Goal: Transaction & Acquisition: Purchase product/service

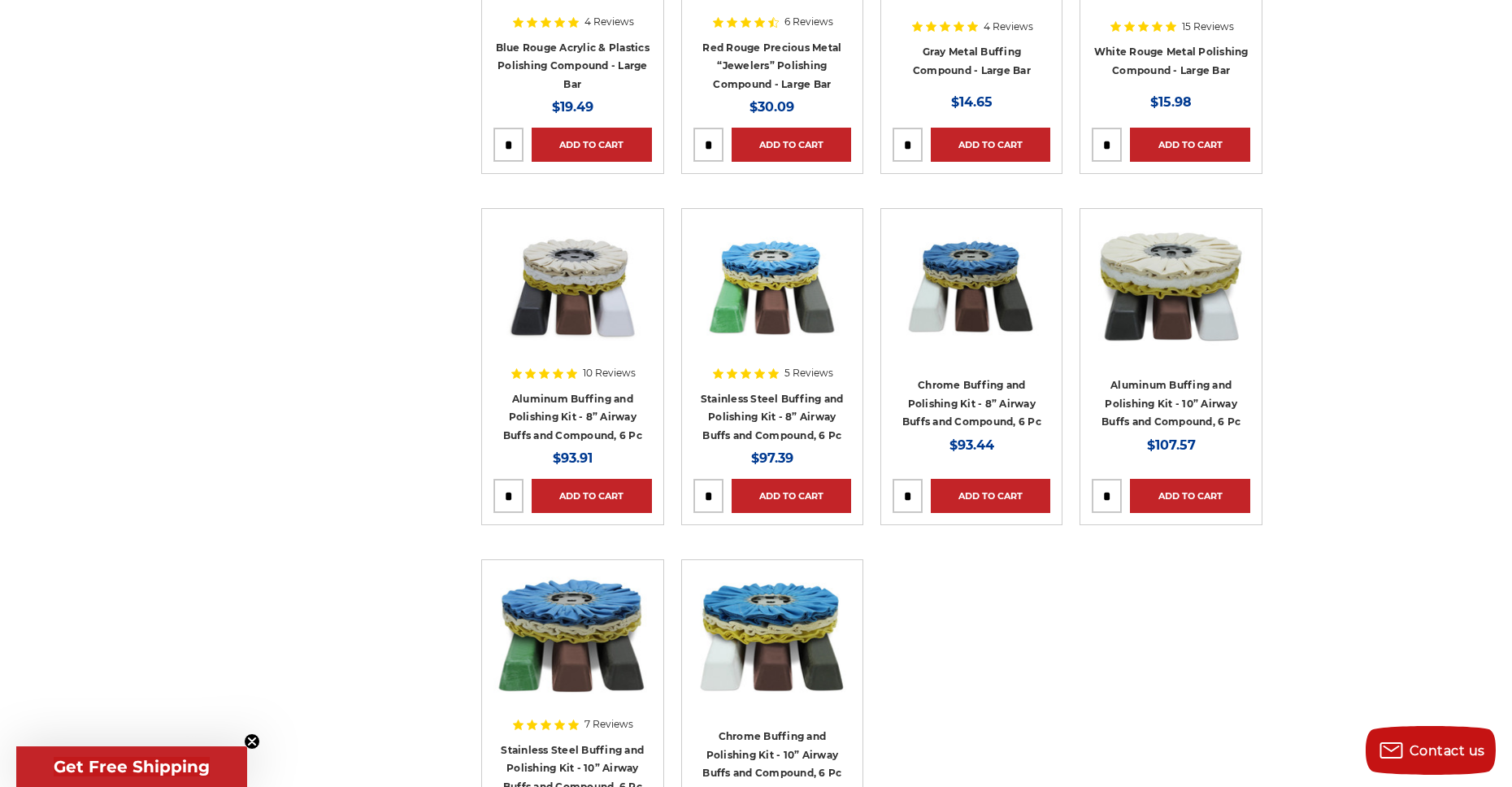
scroll to position [894, 0]
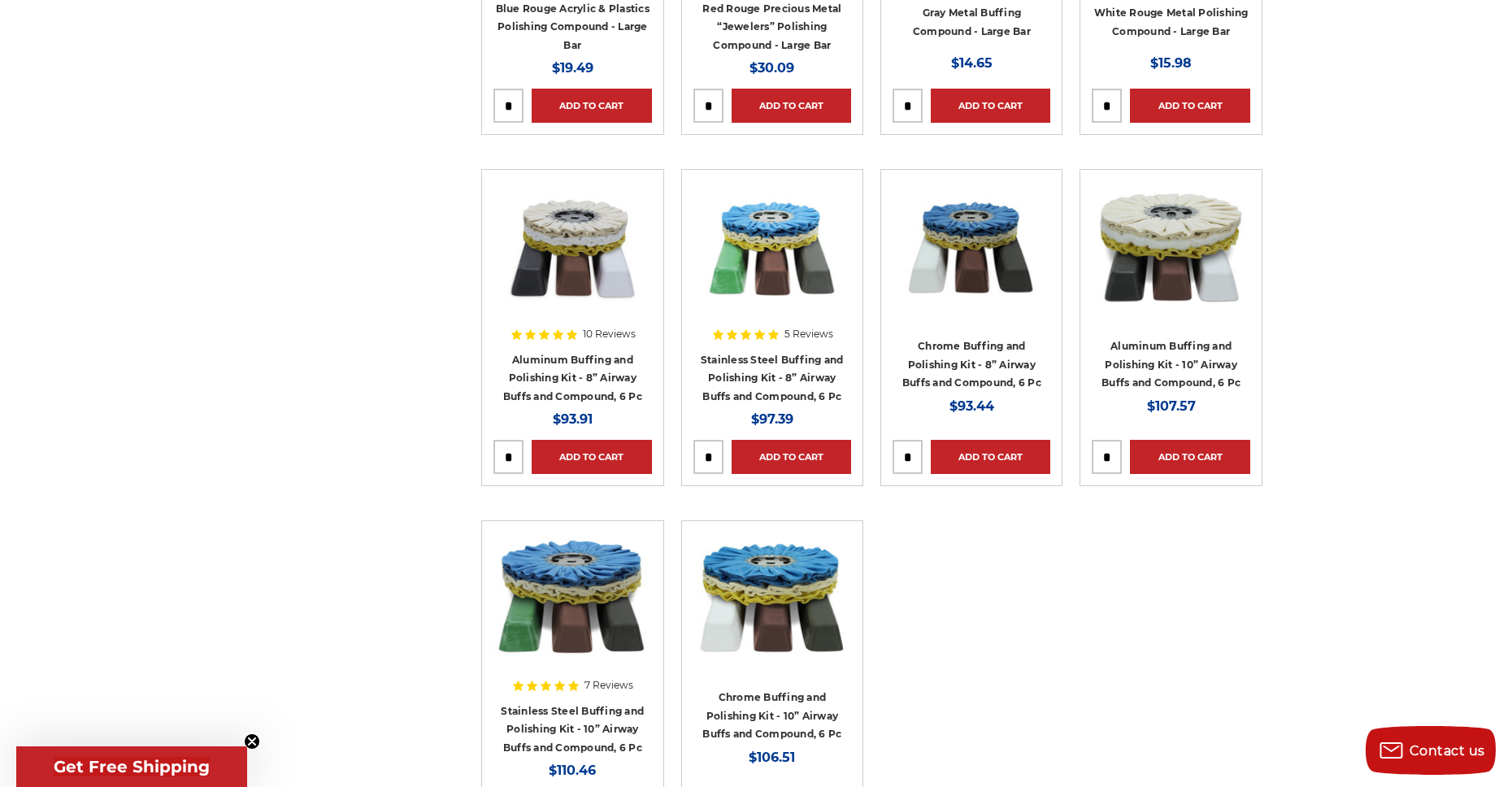
click at [760, 366] on div at bounding box center [773, 285] width 158 height 208
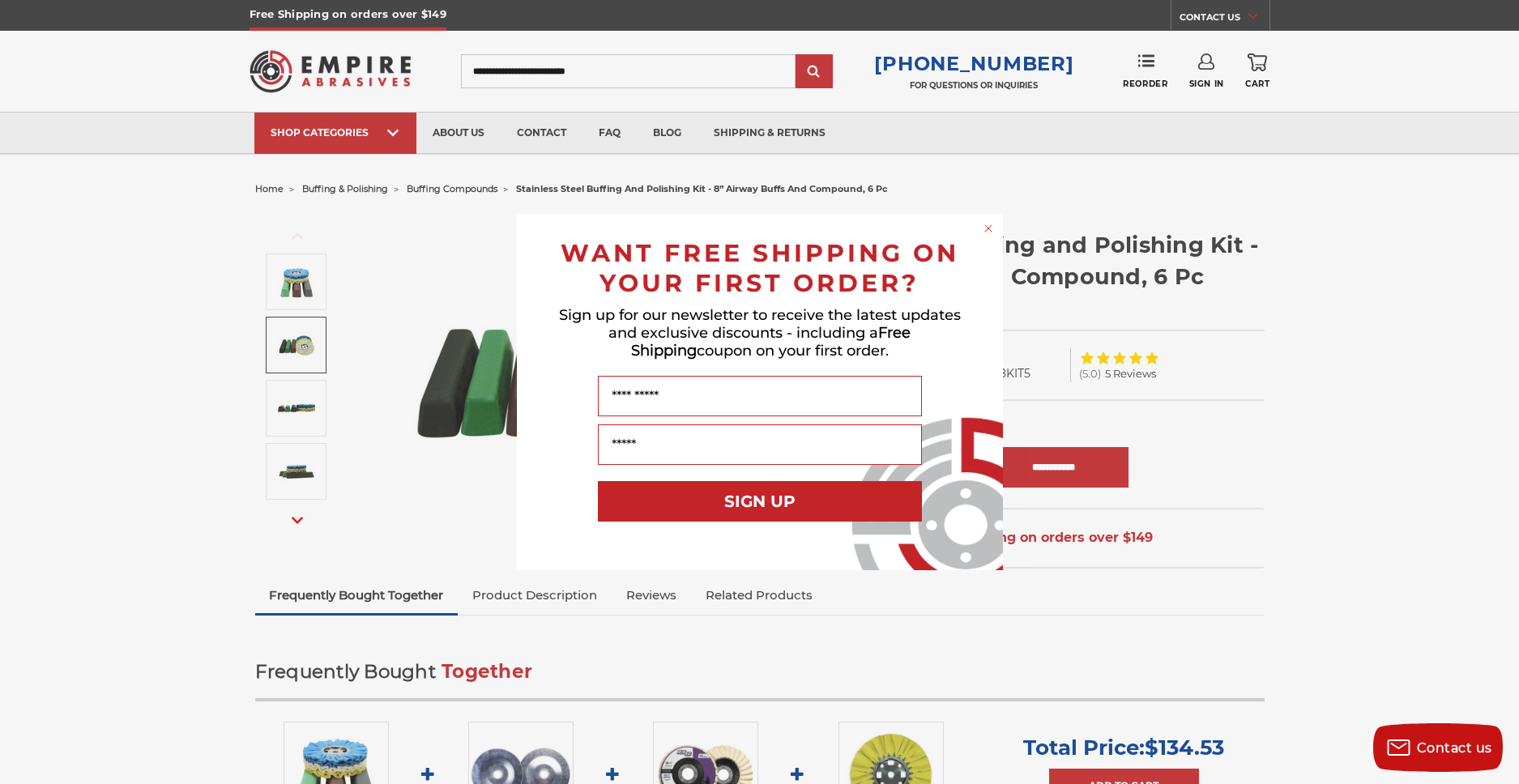
click at [753, 192] on div "Close dialog WANT FREE SHIPPING ON YOUR FIRST ORDER? Sign up for our newsletter…" at bounding box center [760, 392] width 1519 height 784
click at [354, 191] on div "Close dialog WANT FREE SHIPPING ON YOUR FIRST ORDER? Sign up for our newsletter…" at bounding box center [760, 392] width 1519 height 784
click at [977, 219] on form "WANT FREE SHIPPING ON YOUR FIRST ORDER? Sign up for our newsletter to receive t…" at bounding box center [760, 392] width 486 height 357
click at [991, 228] on circle "Close dialog" at bounding box center [988, 228] width 15 height 15
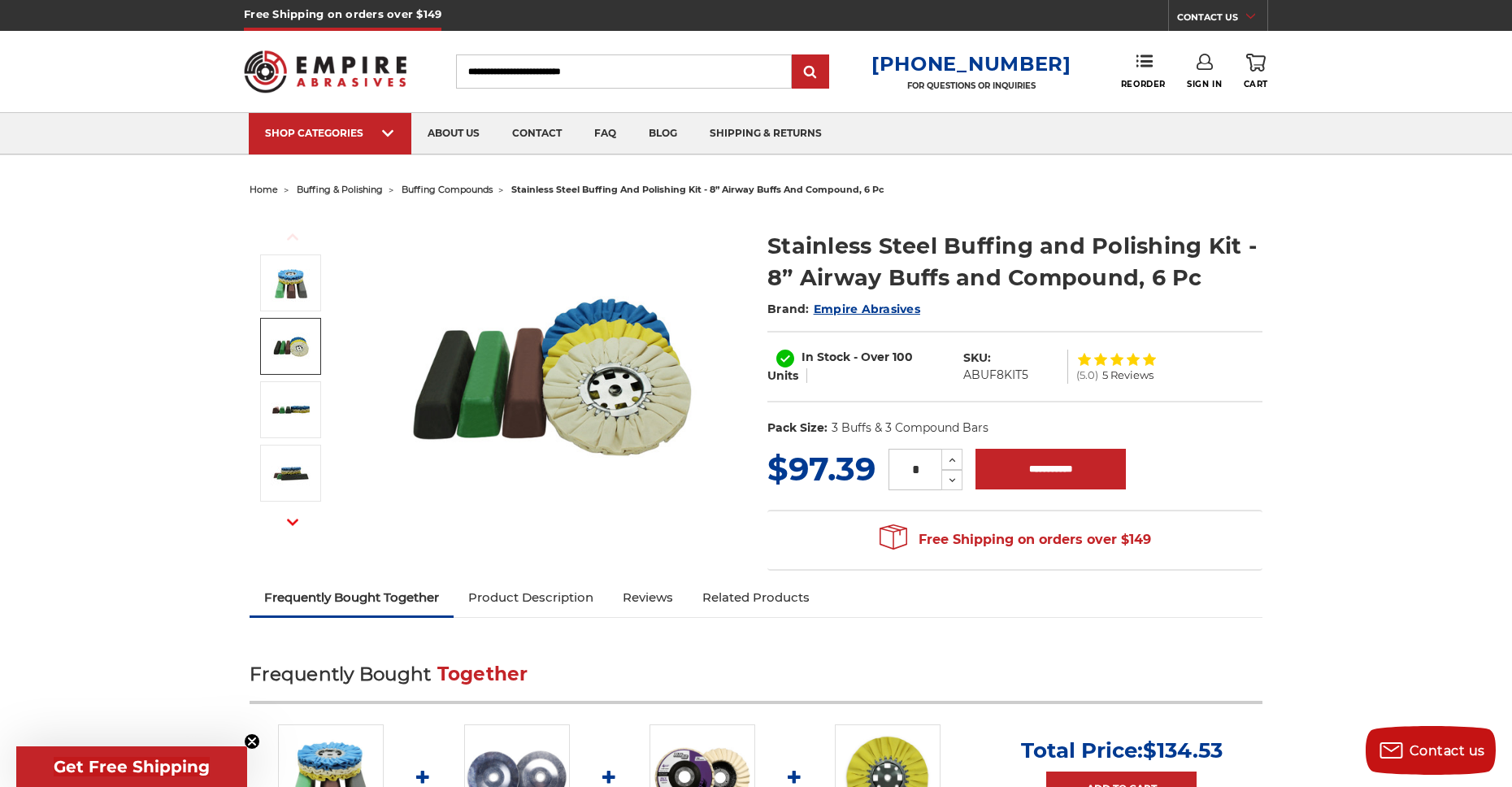
click at [365, 187] on span "buffing & polishing" at bounding box center [339, 189] width 86 height 12
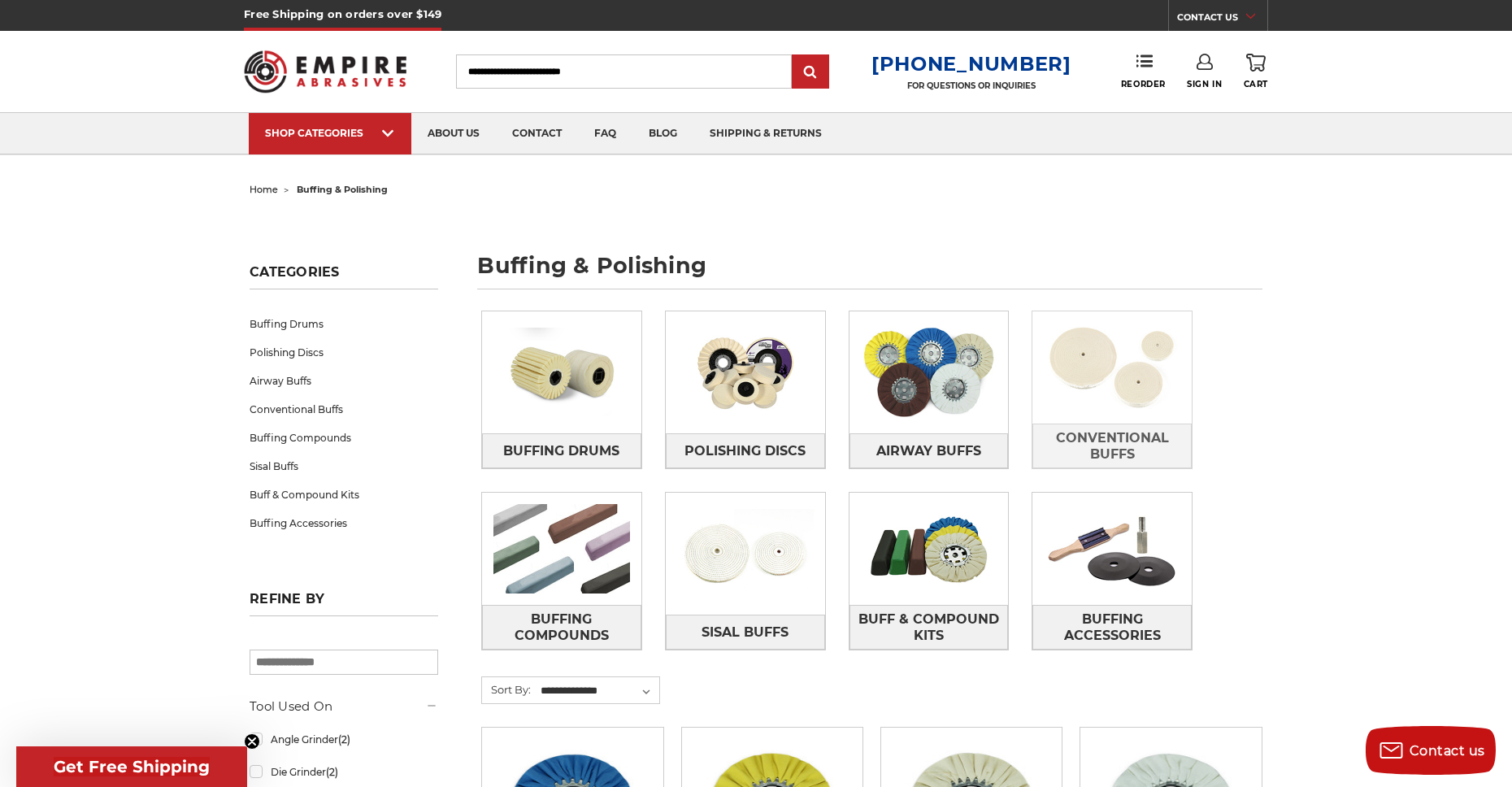
click at [1136, 374] on img at bounding box center [1111, 368] width 159 height 112
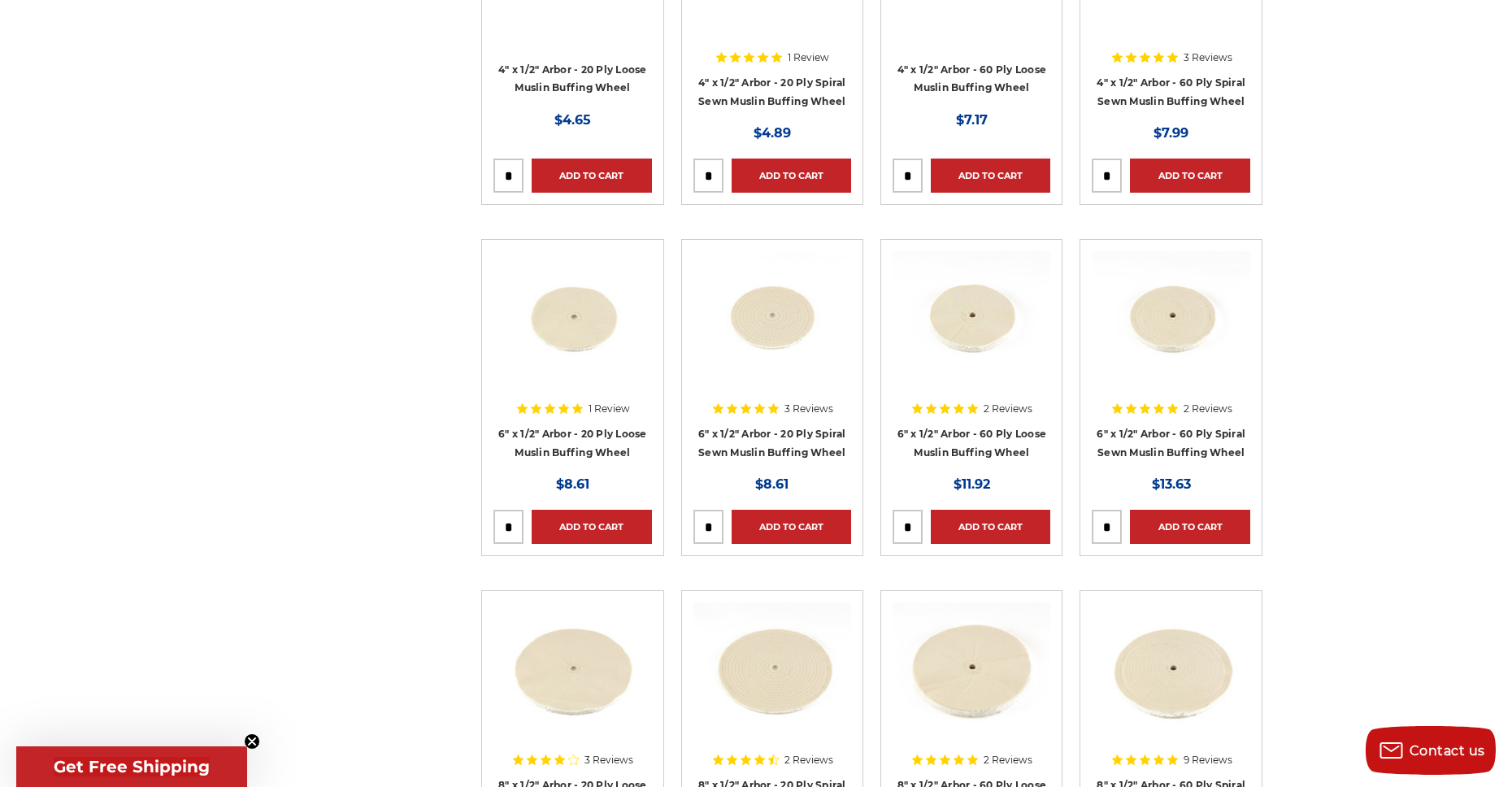
scroll to position [569, 0]
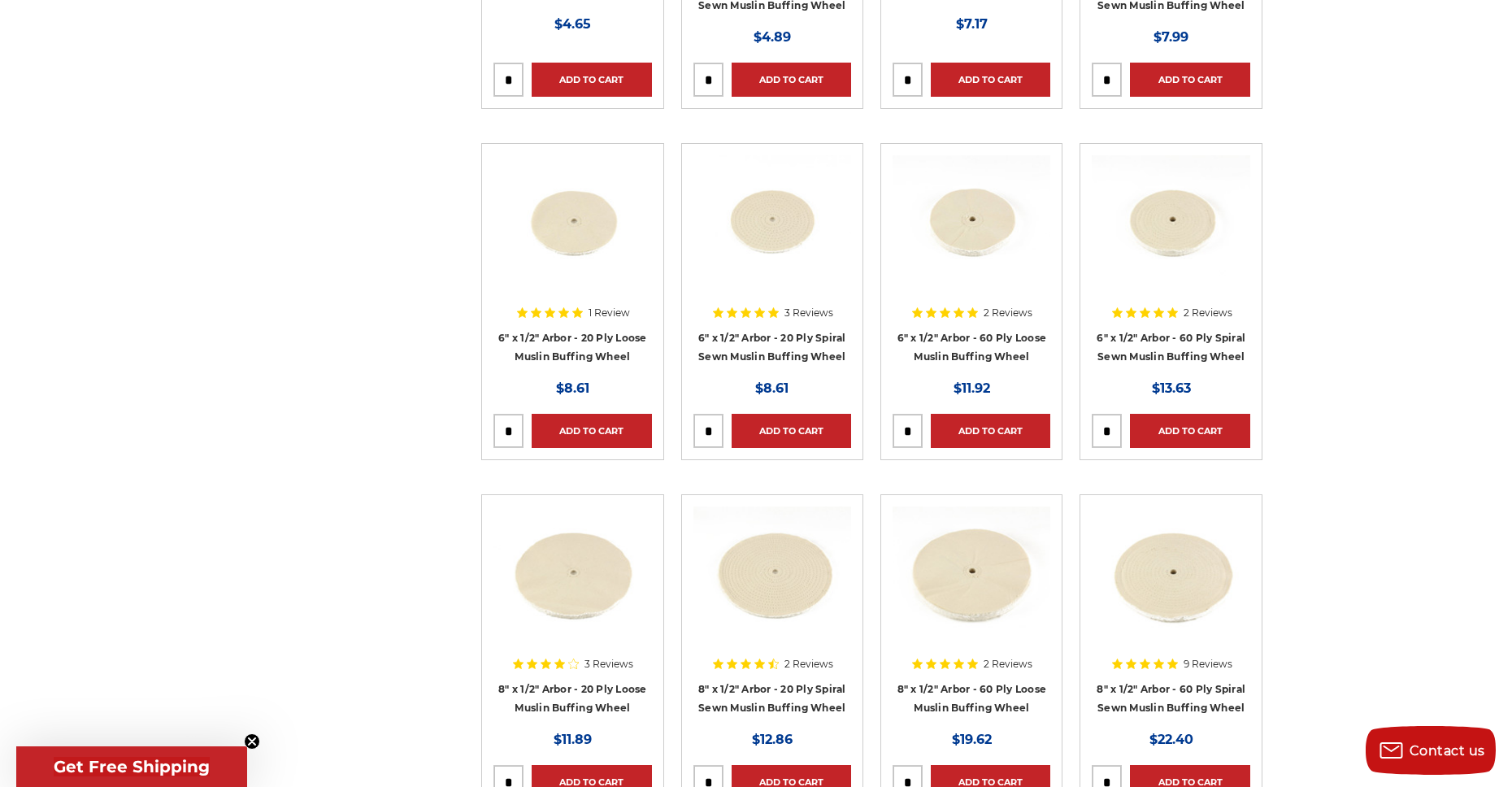
click at [581, 689] on div at bounding box center [573, 610] width 158 height 208
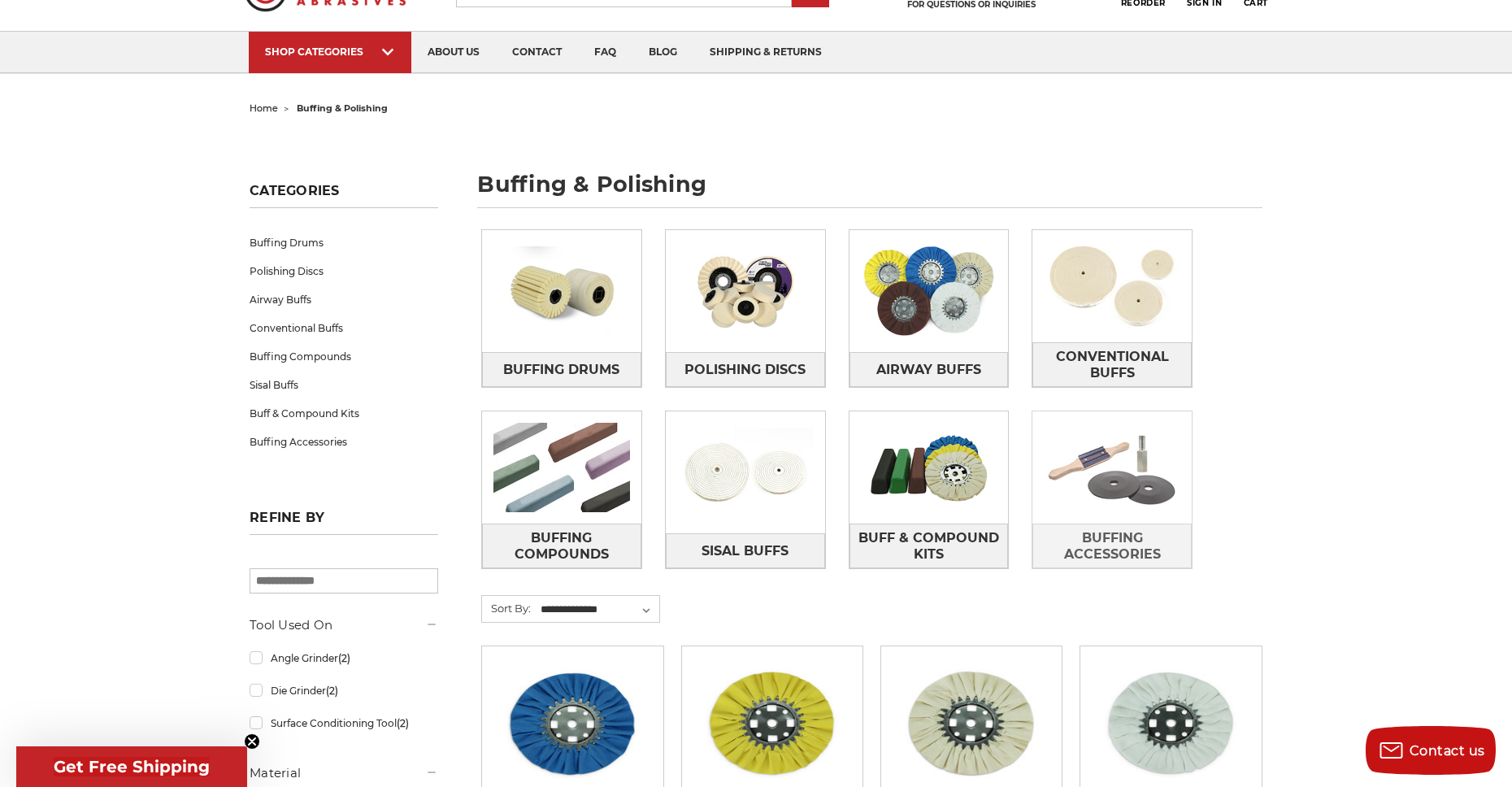
click at [1134, 489] on img at bounding box center [1111, 467] width 159 height 112
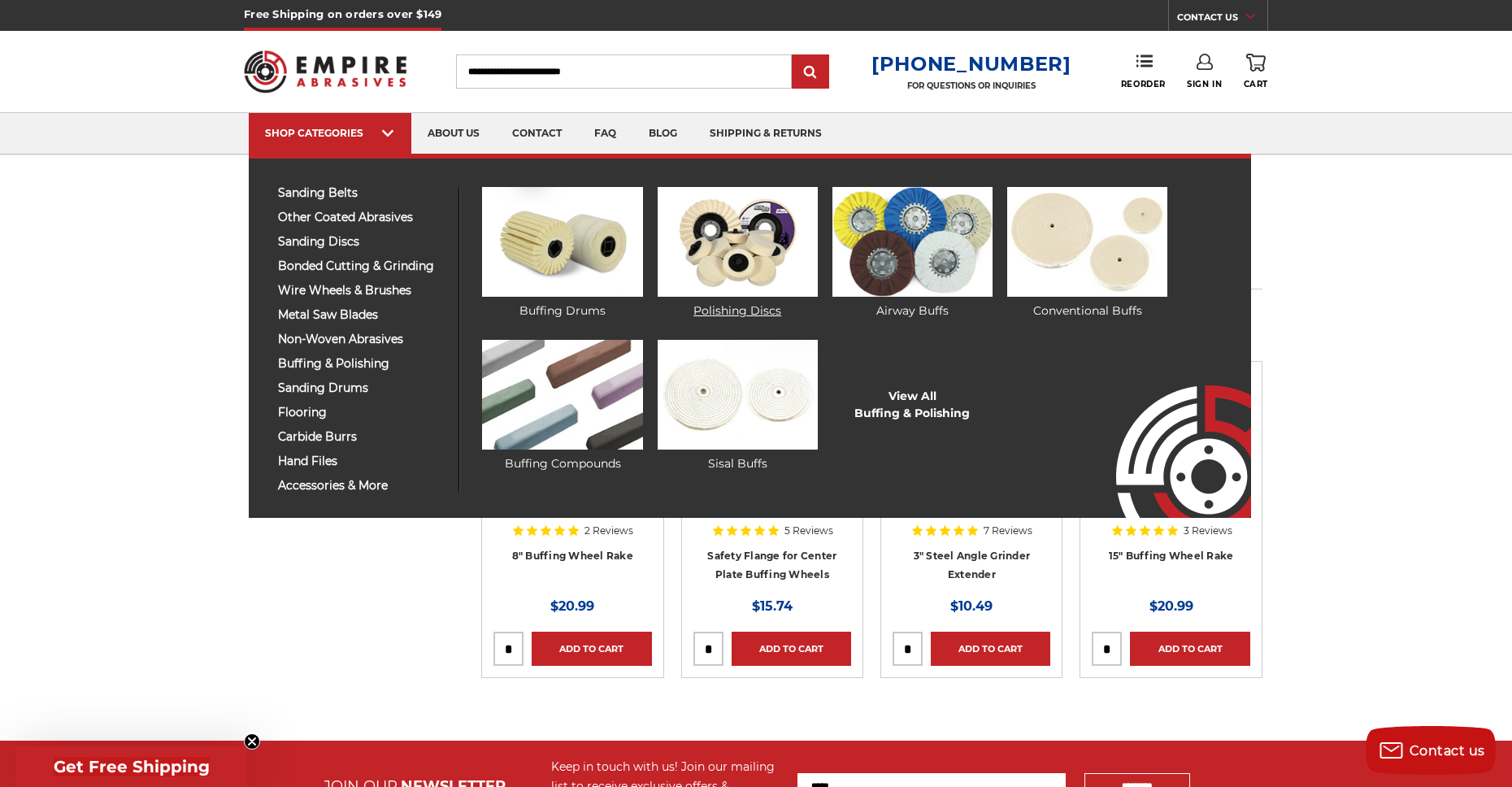
click at [756, 245] on img at bounding box center [737, 242] width 160 height 110
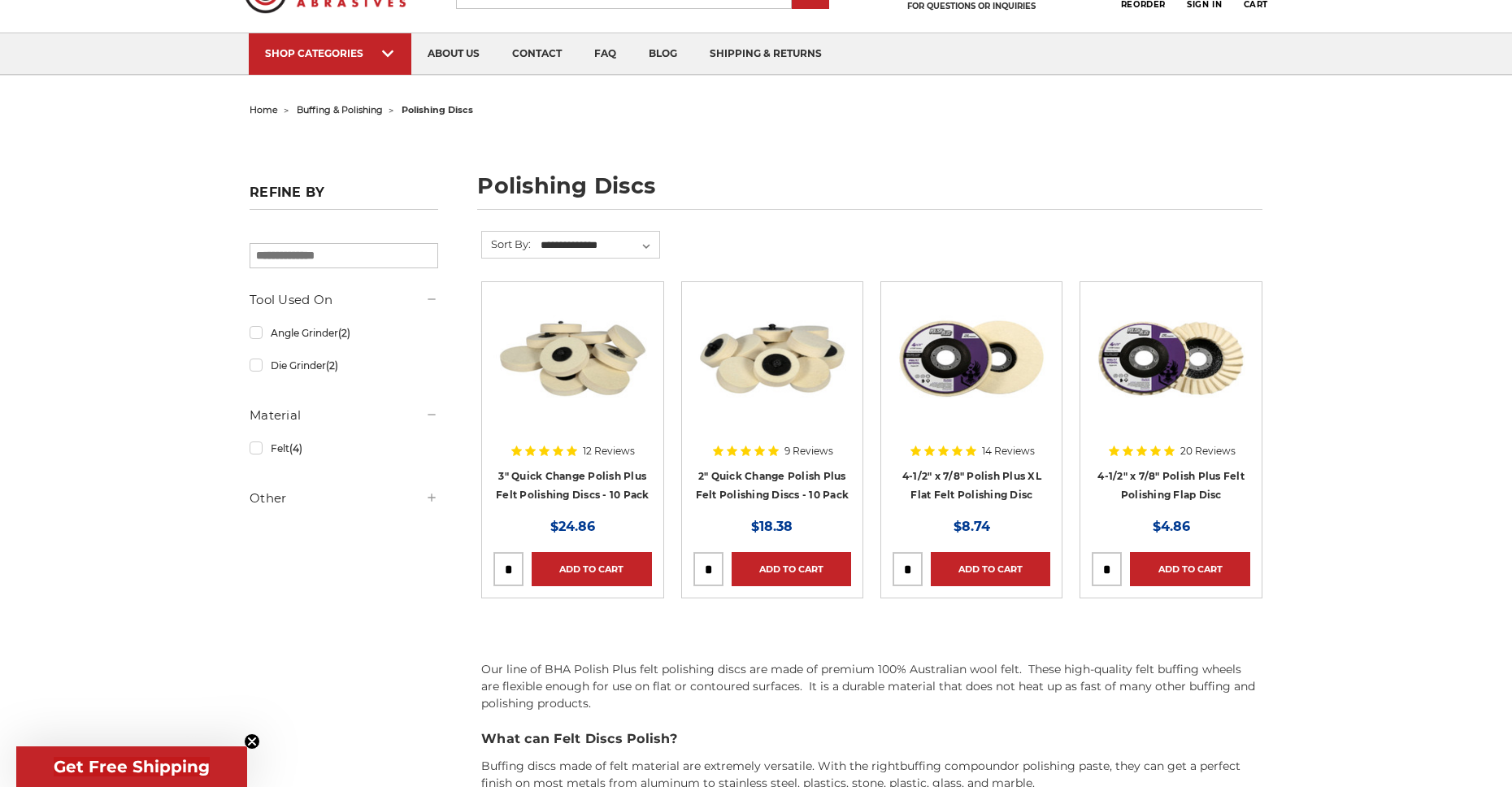
scroll to position [82, 0]
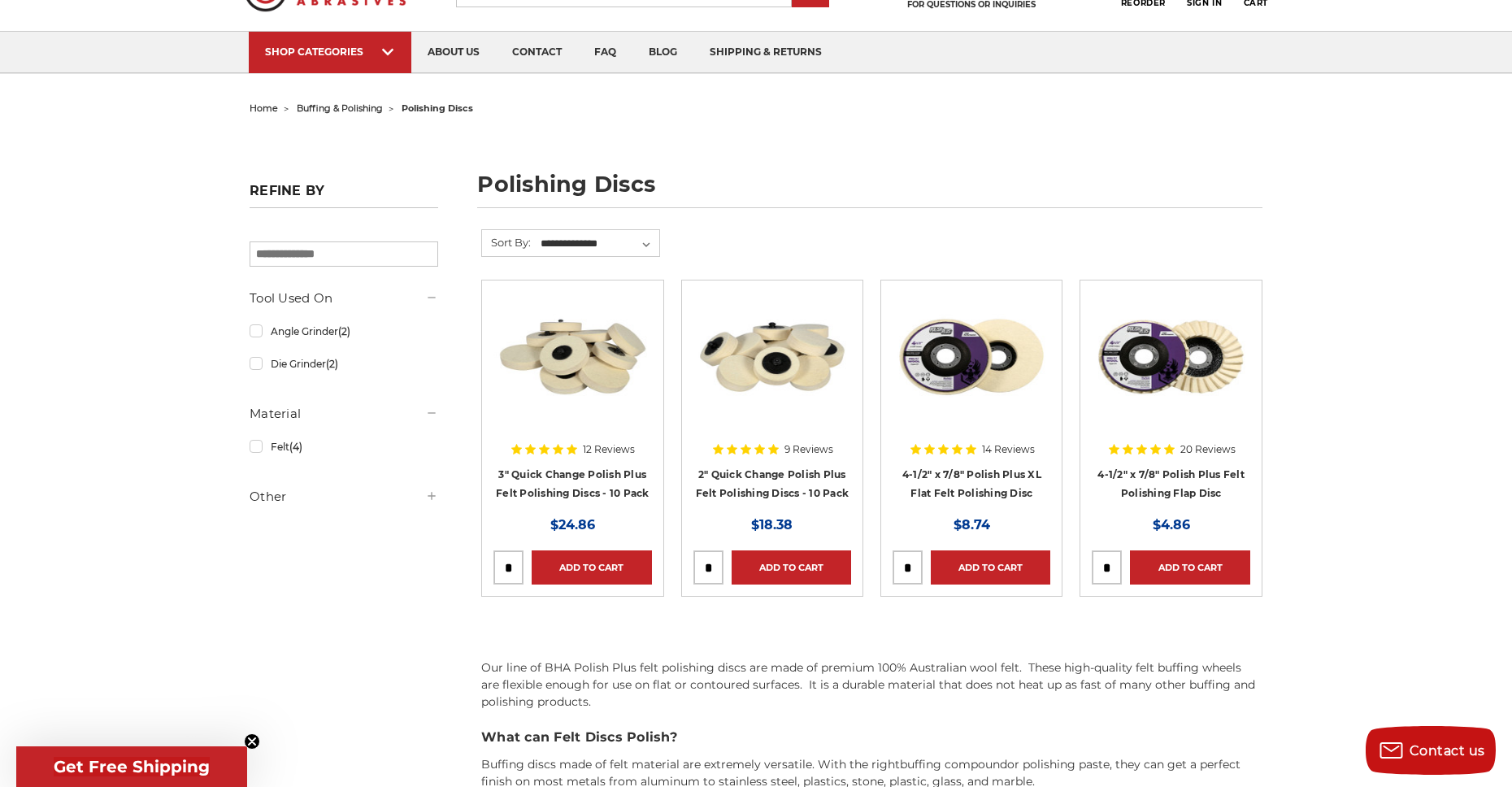
click at [581, 469] on div at bounding box center [573, 396] width 158 height 208
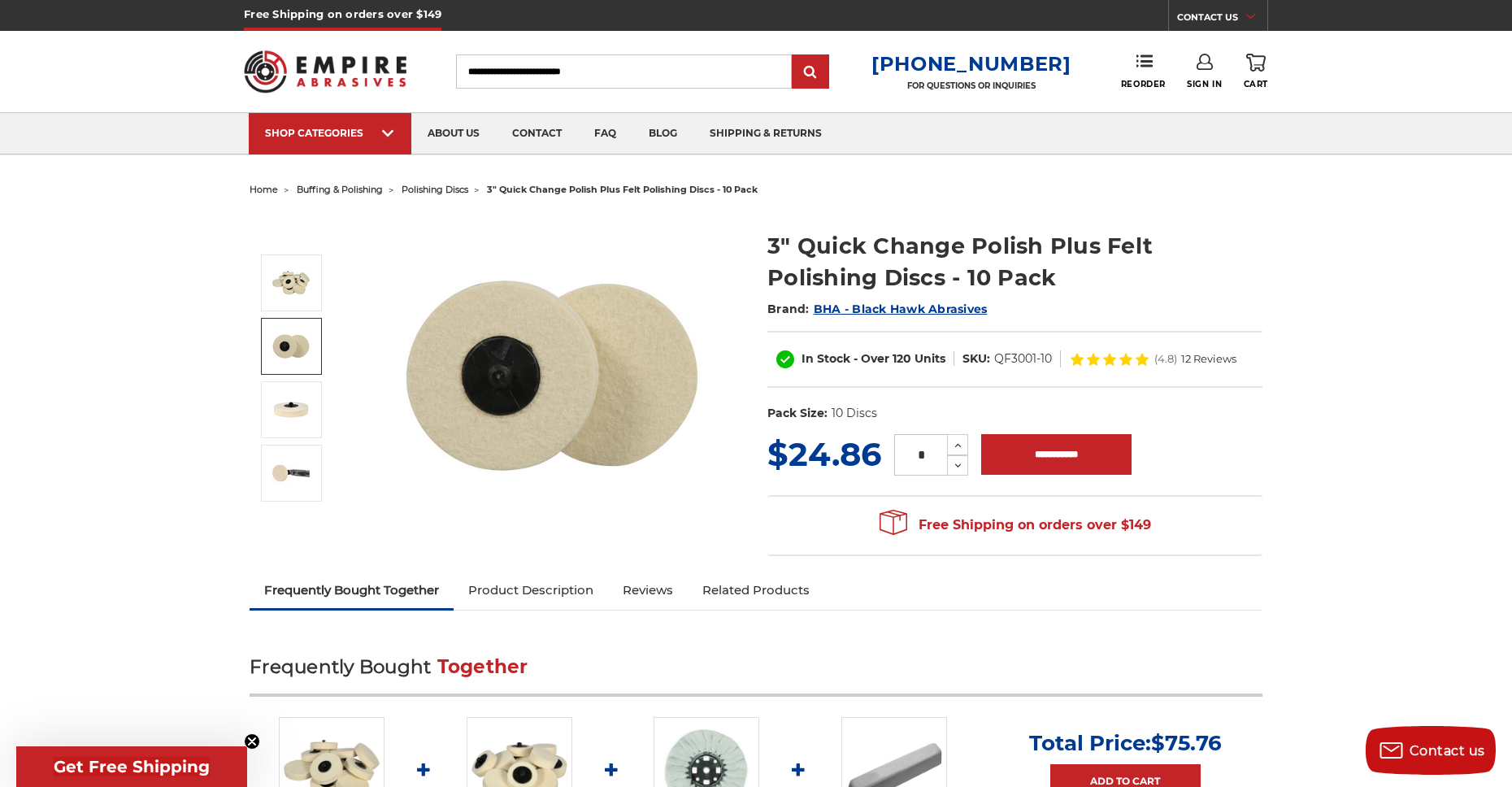
click at [275, 342] on img at bounding box center [291, 346] width 41 height 41
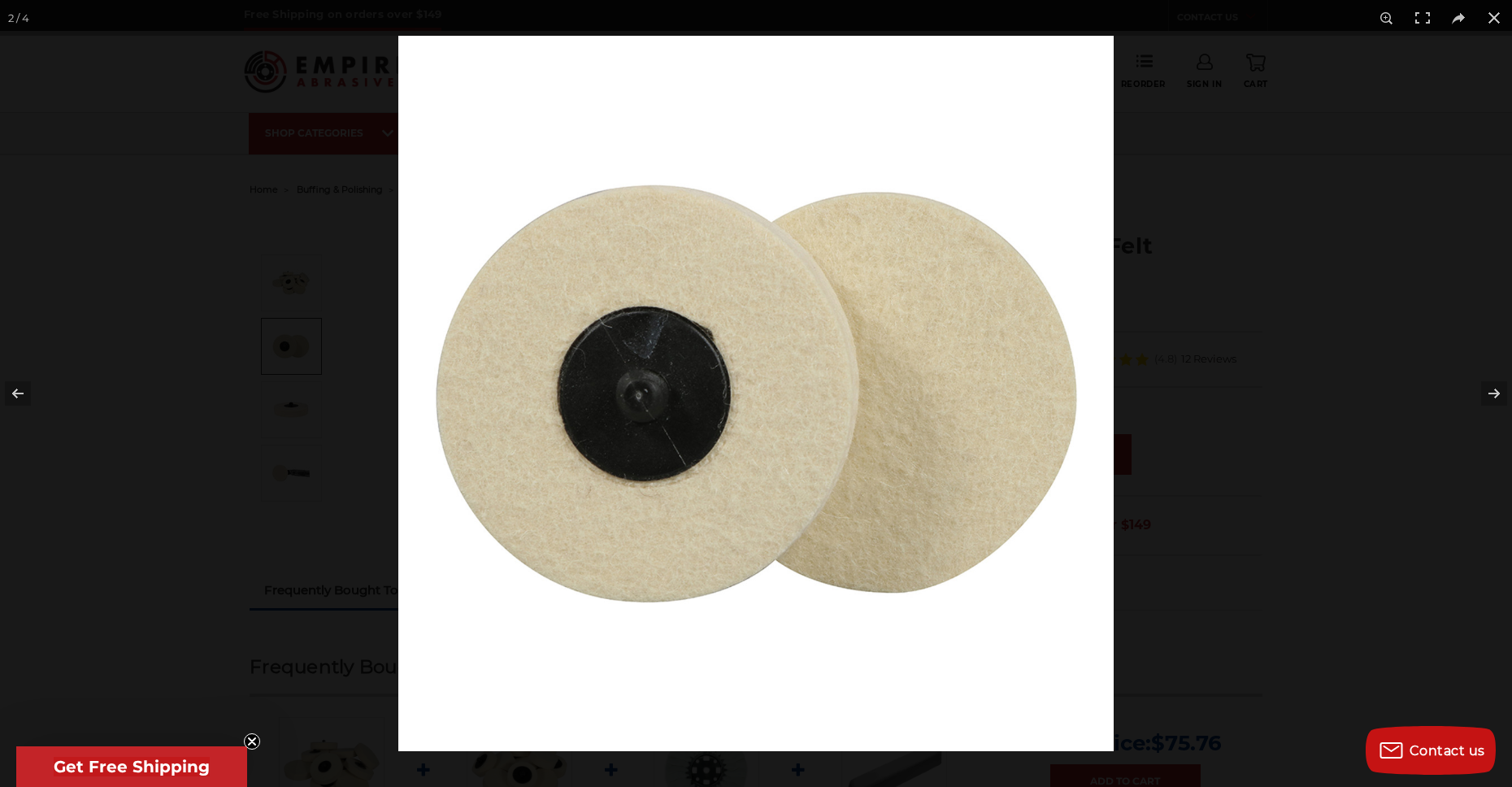
click at [324, 416] on div at bounding box center [756, 394] width 1512 height 787
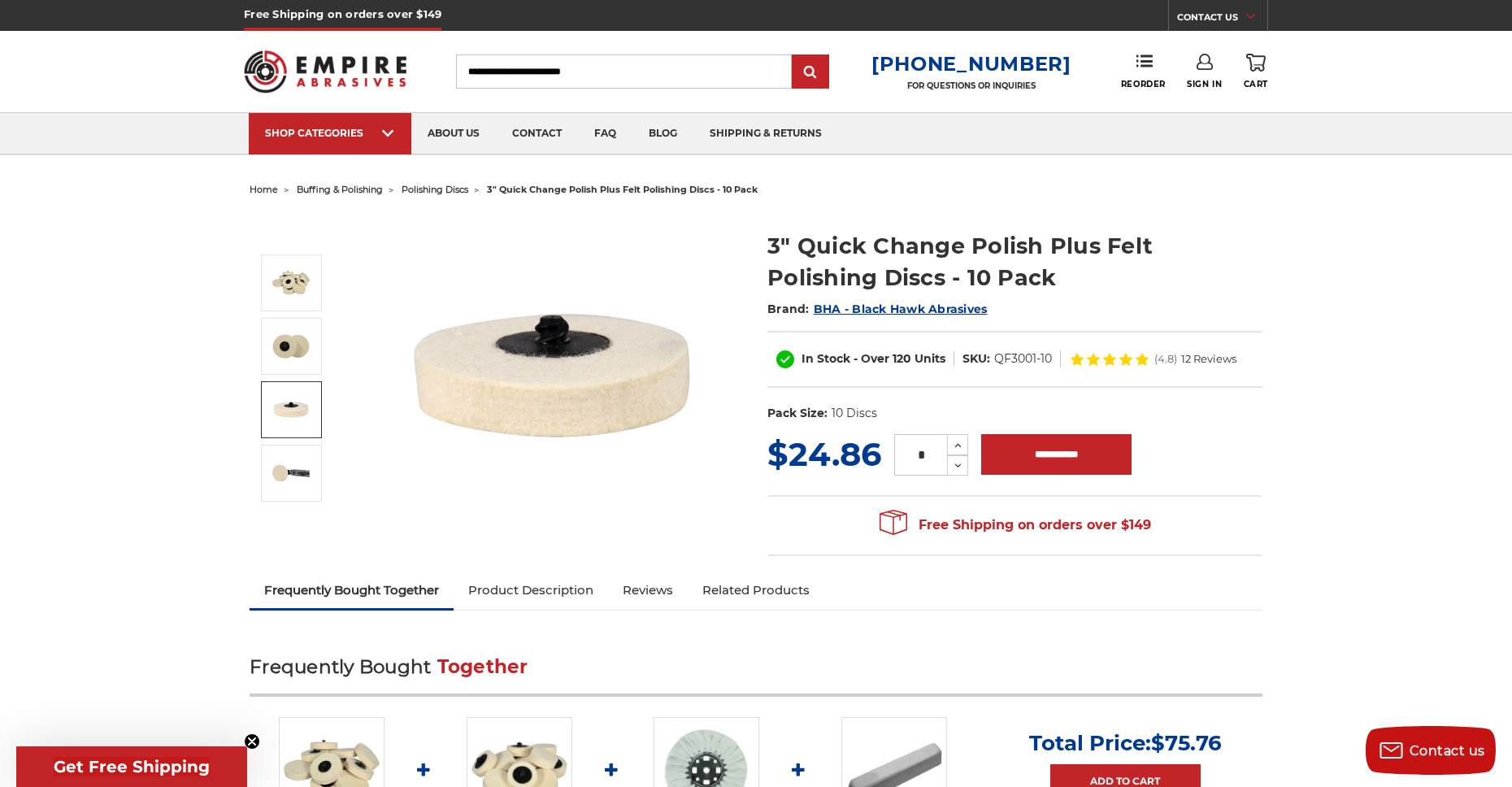
click at [303, 404] on img at bounding box center [291, 409] width 41 height 41
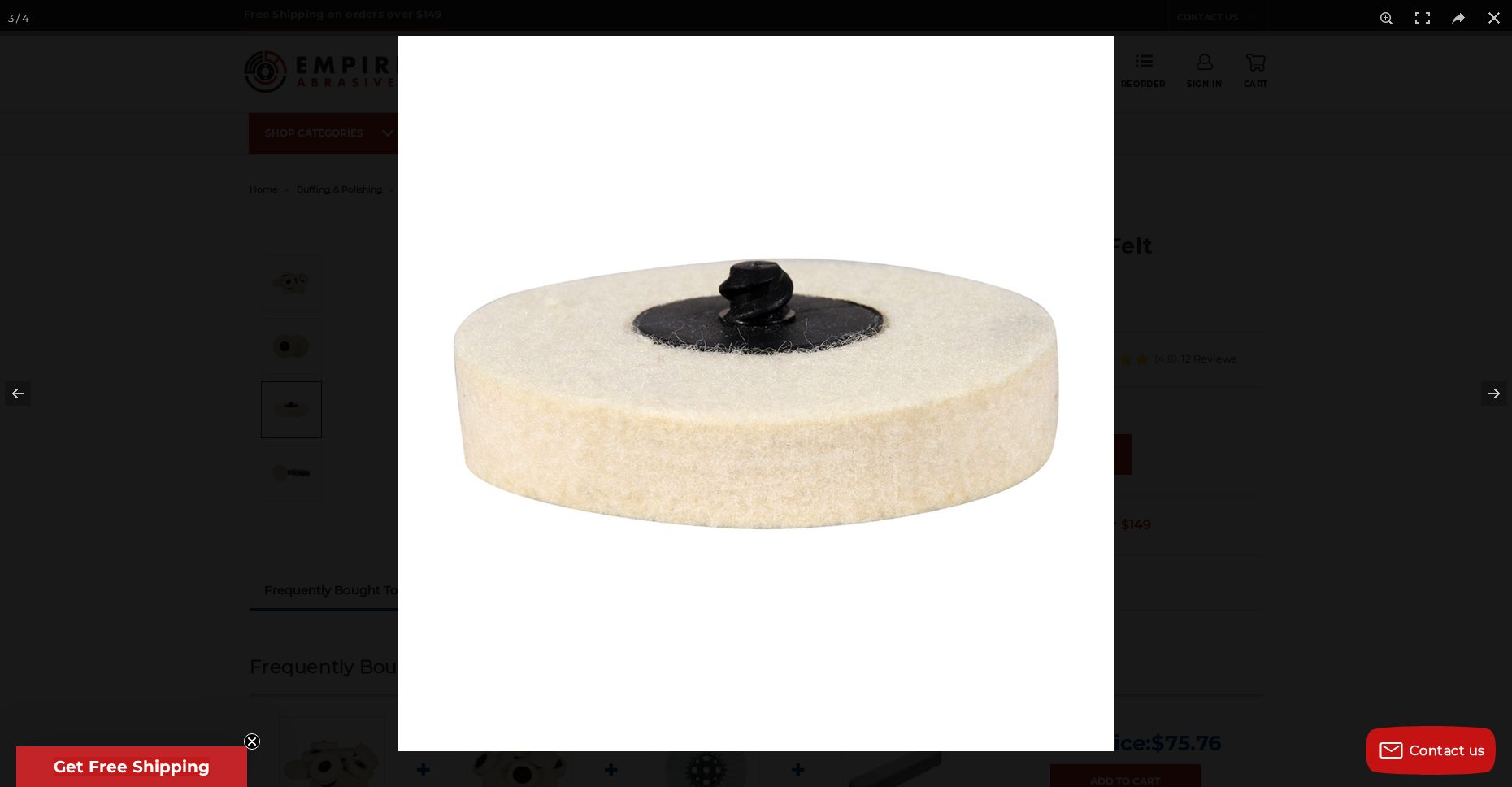
click at [293, 461] on div at bounding box center [756, 394] width 1512 height 787
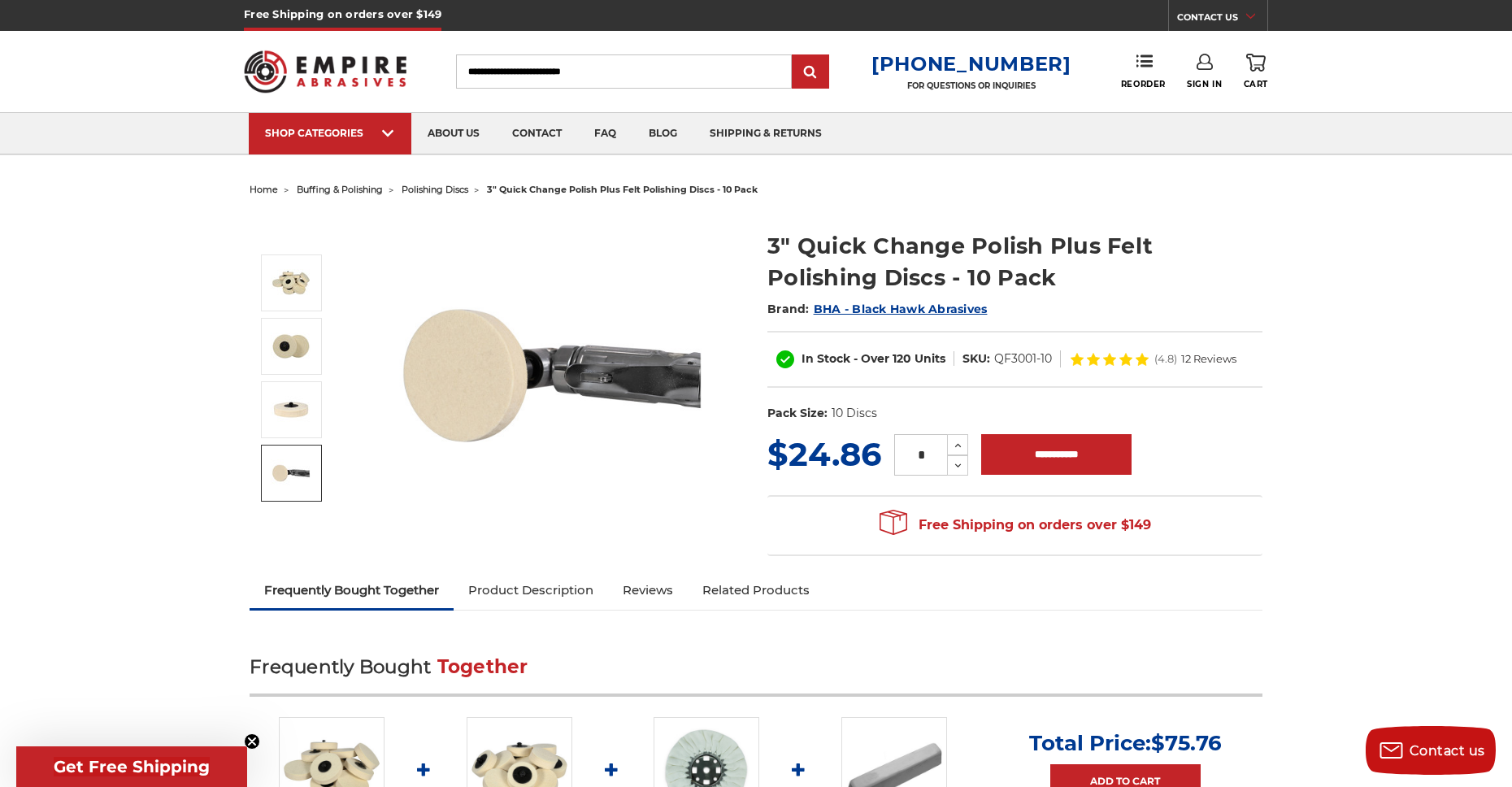
click at [293, 461] on img at bounding box center [291, 473] width 41 height 41
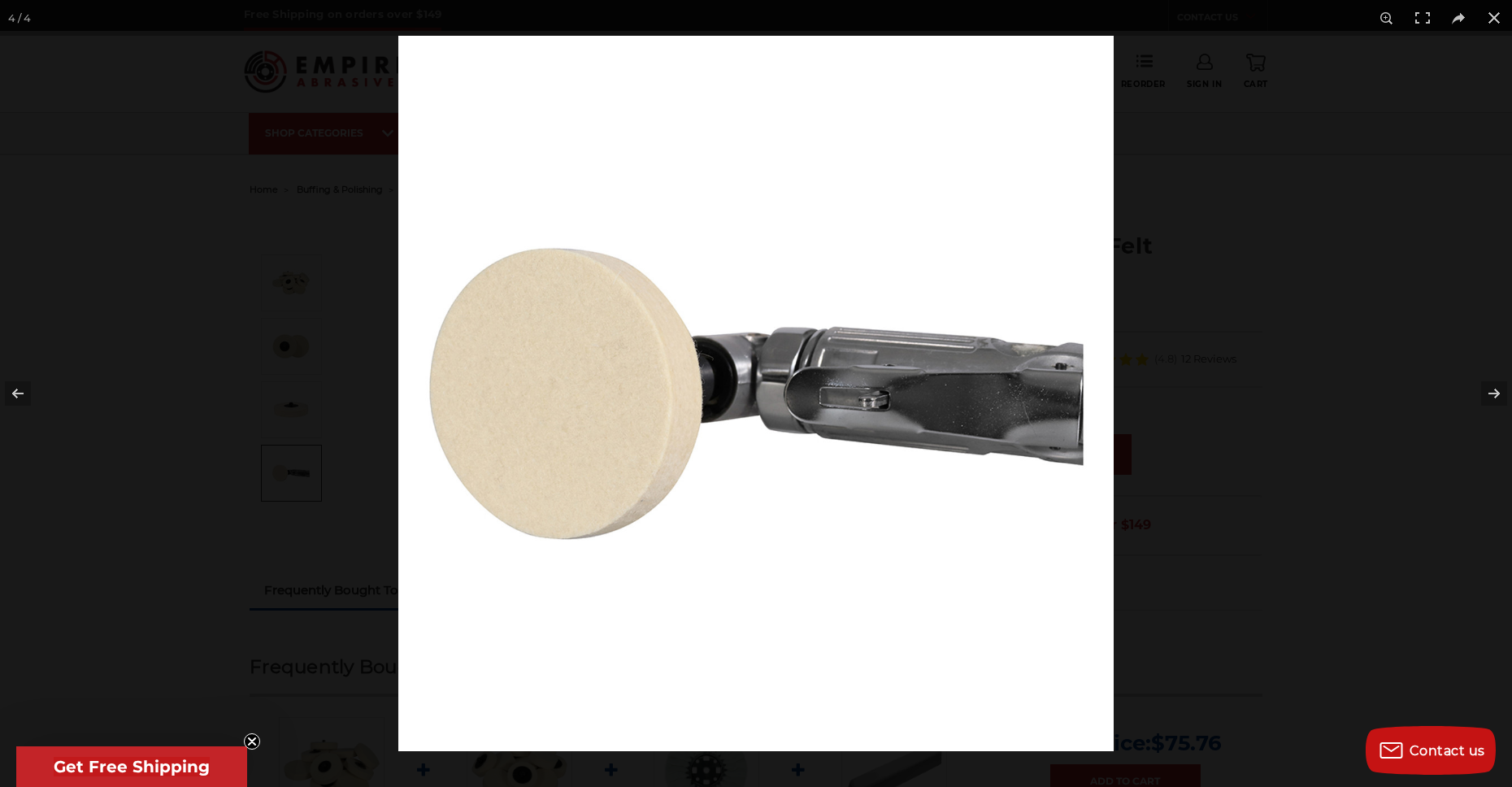
click at [287, 415] on div at bounding box center [756, 394] width 1512 height 787
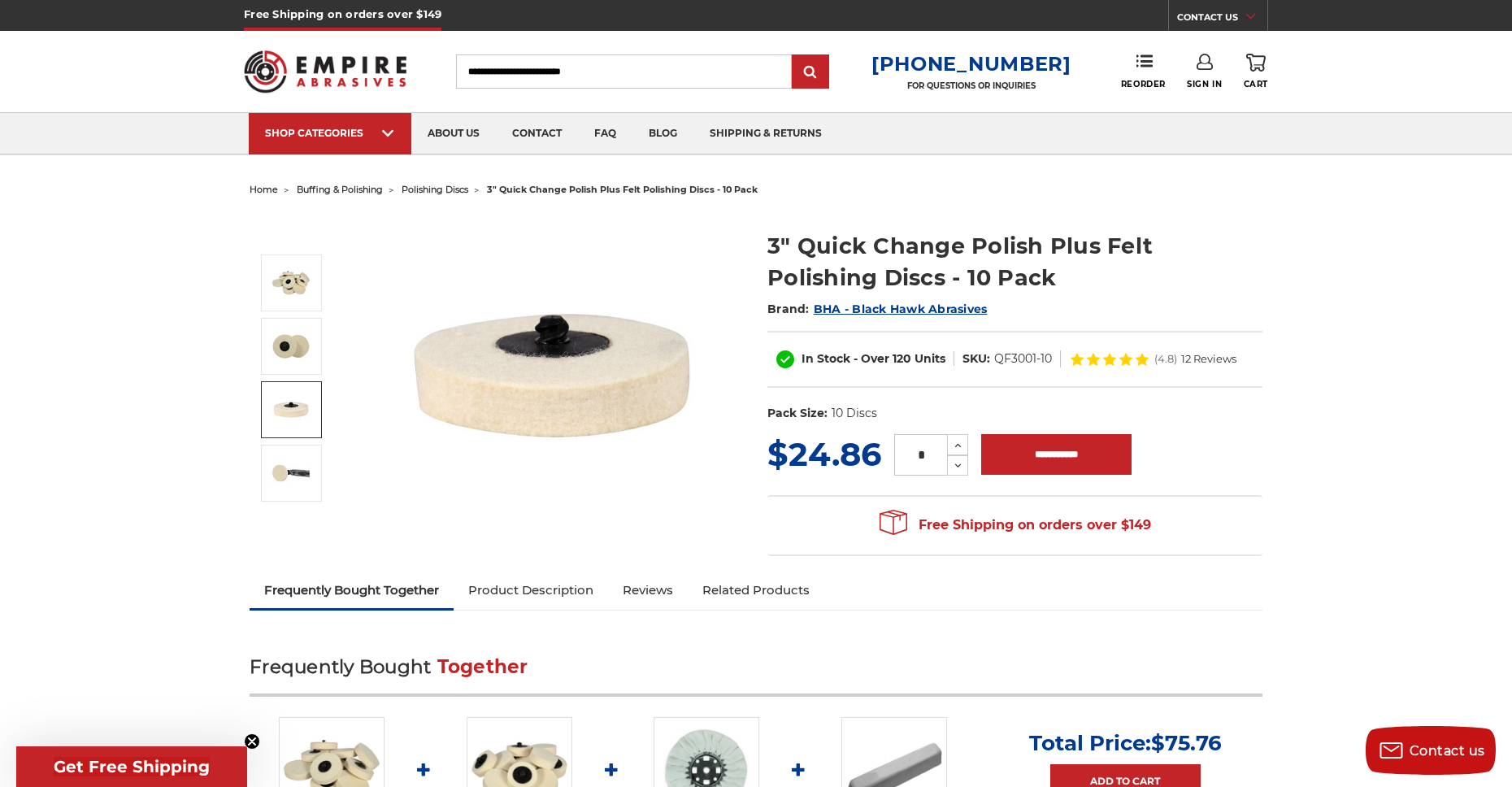
click at [531, 326] on img at bounding box center [552, 376] width 325 height 325
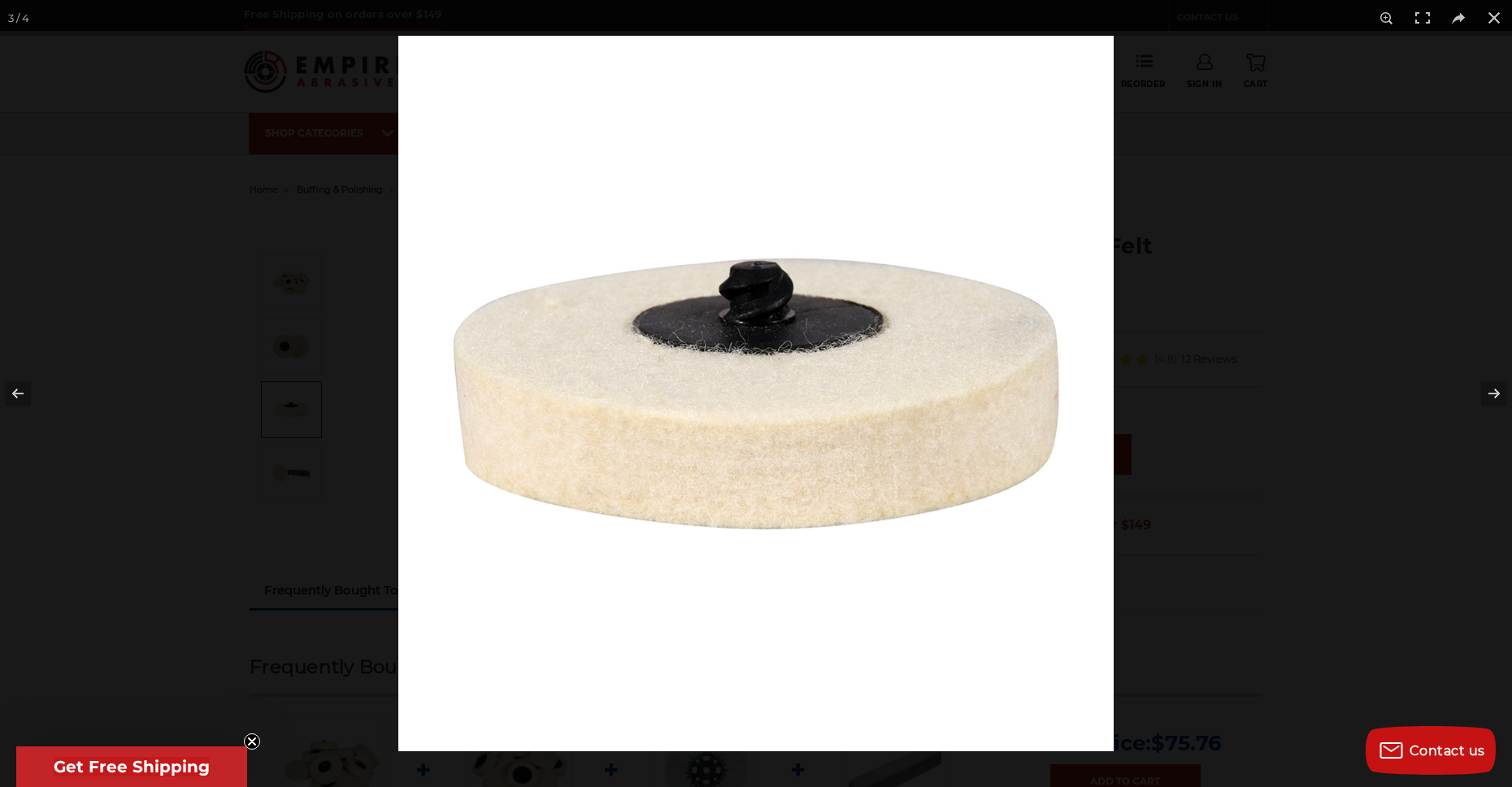
click at [485, 309] on img at bounding box center [756, 393] width 715 height 715
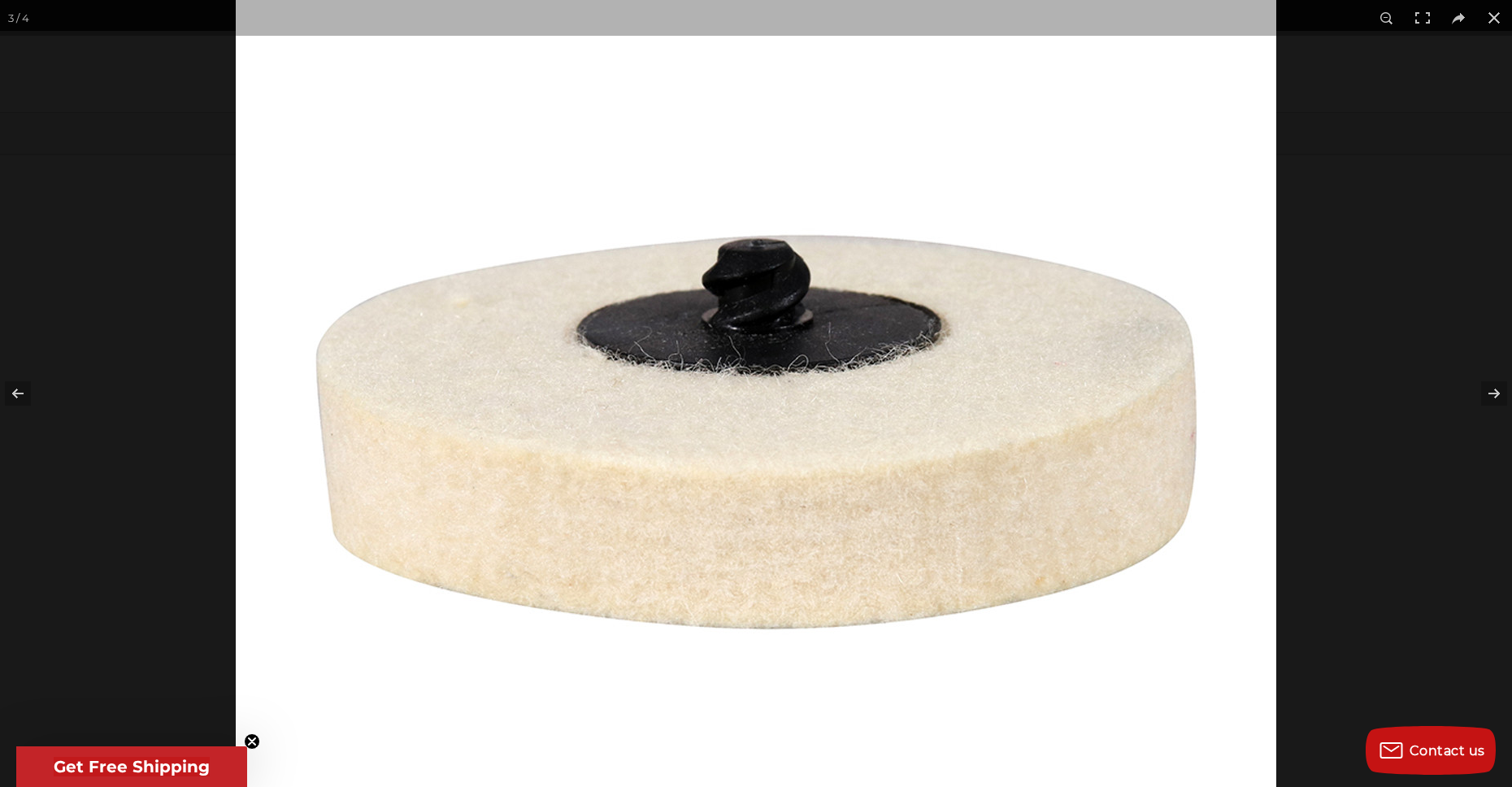
click at [344, 374] on img at bounding box center [756, 432] width 1041 height 1041
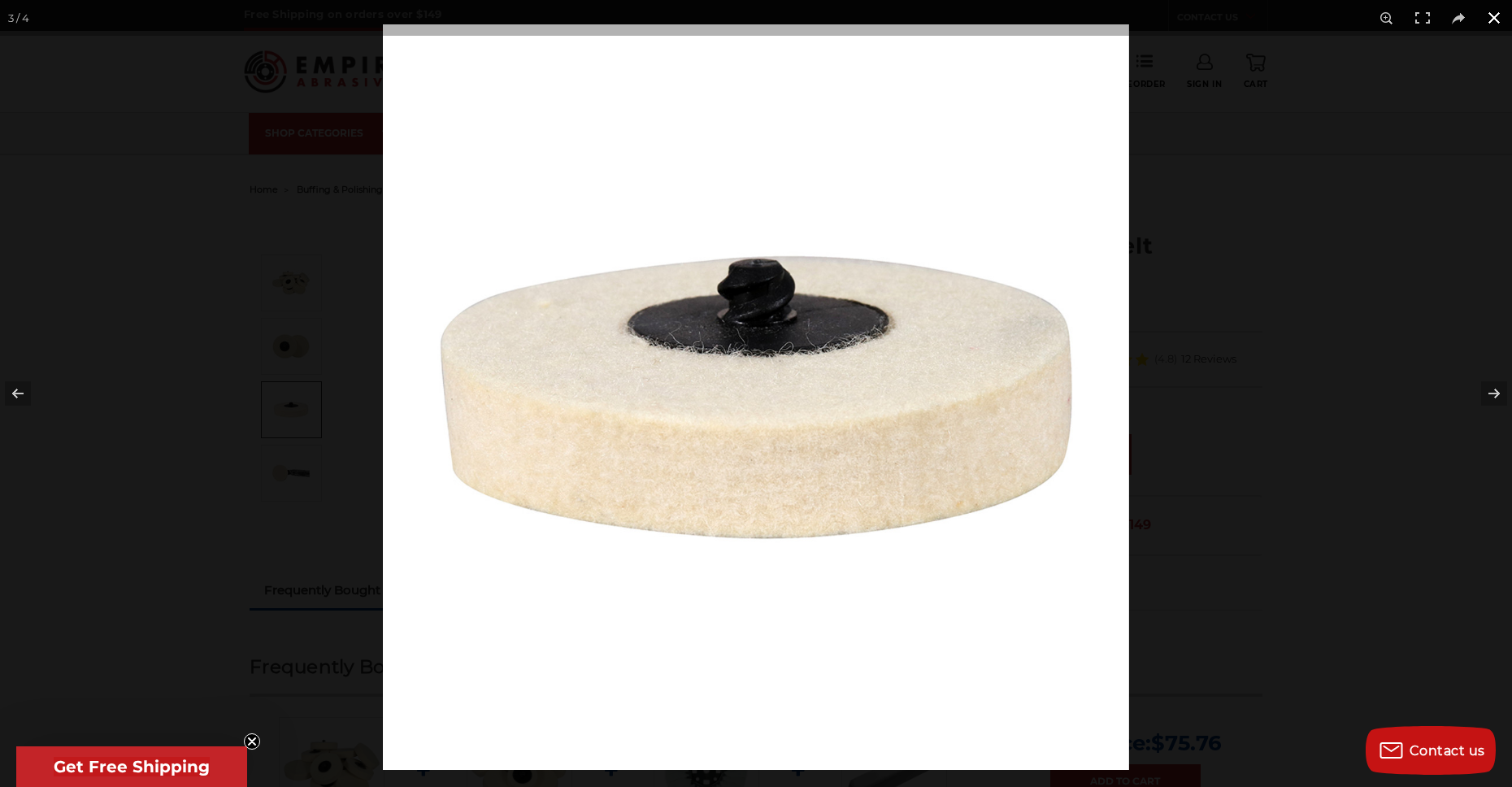
click at [295, 394] on div at bounding box center [756, 394] width 1512 height 787
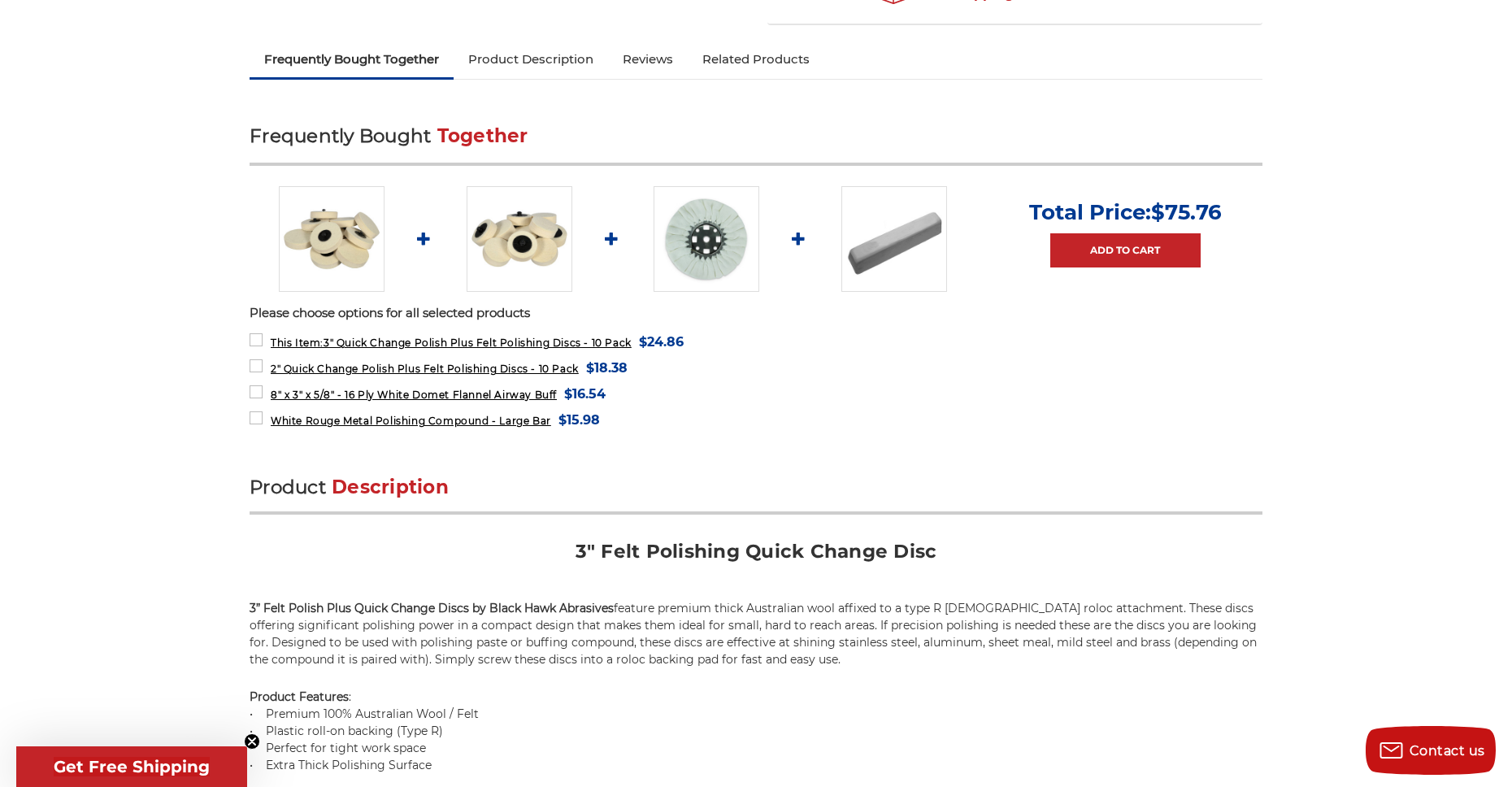
scroll to position [569, 0]
